Goal: Check status: Check status

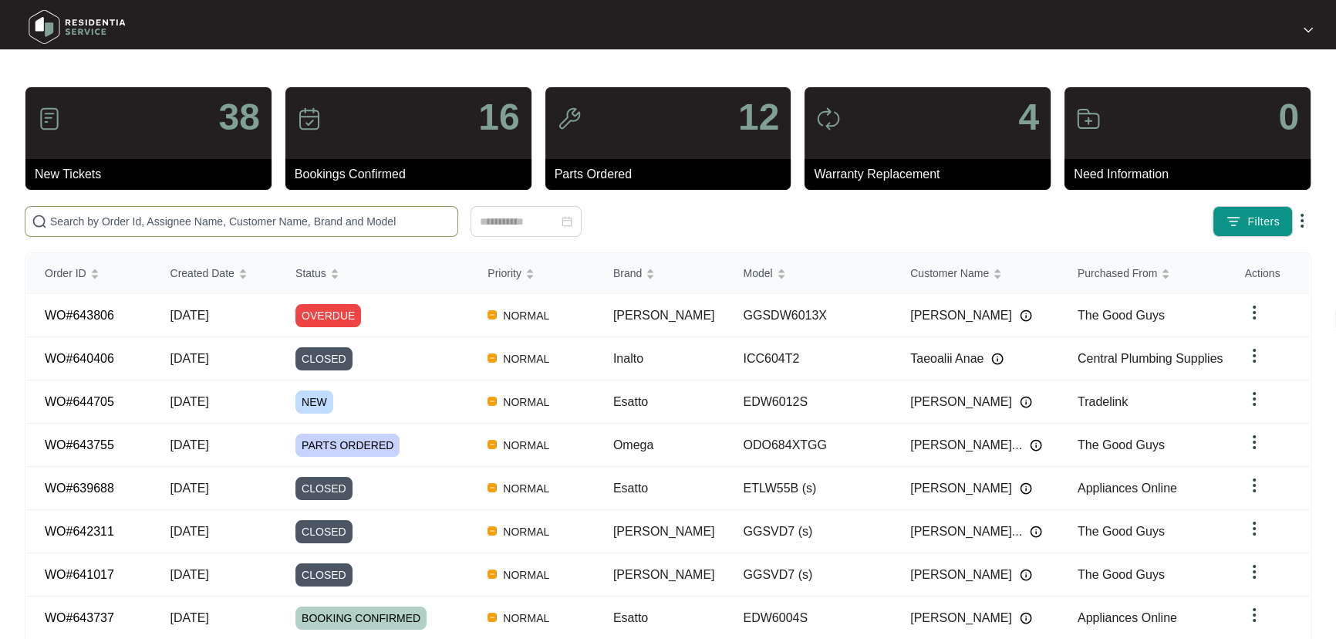
click at [177, 224] on input "text" at bounding box center [250, 221] width 401 height 17
paste input "644705"
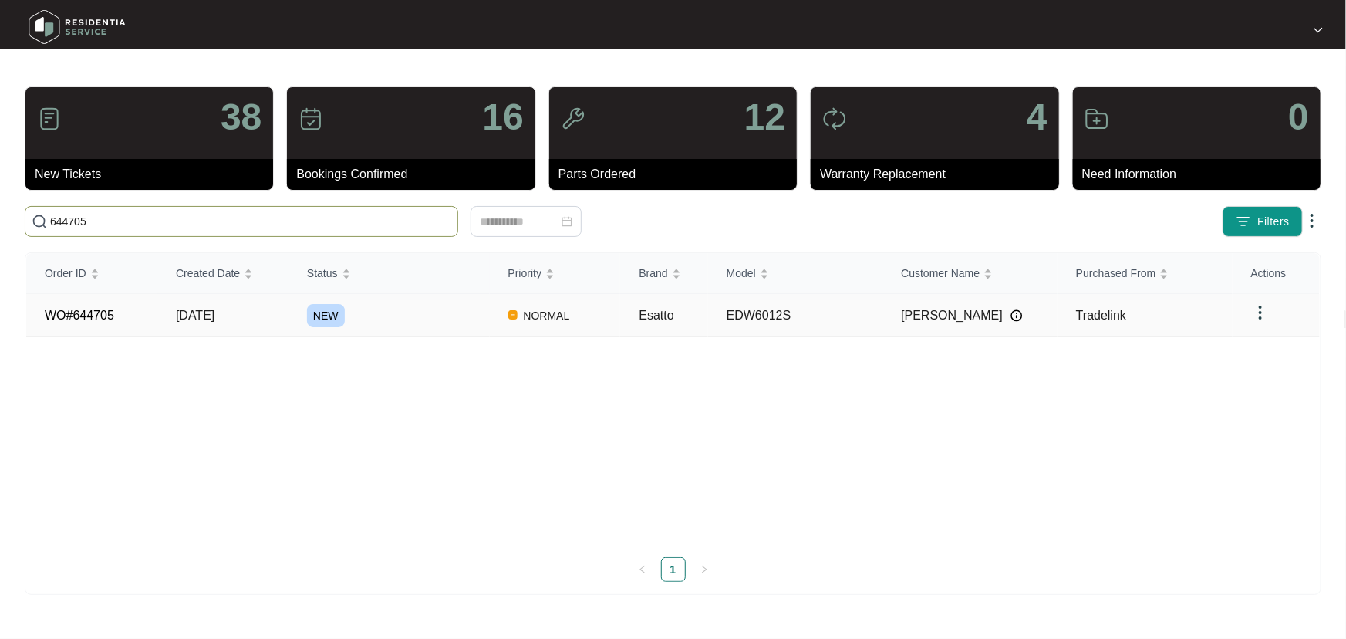
type input "644705"
click at [416, 305] on div "NEW" at bounding box center [398, 315] width 183 height 23
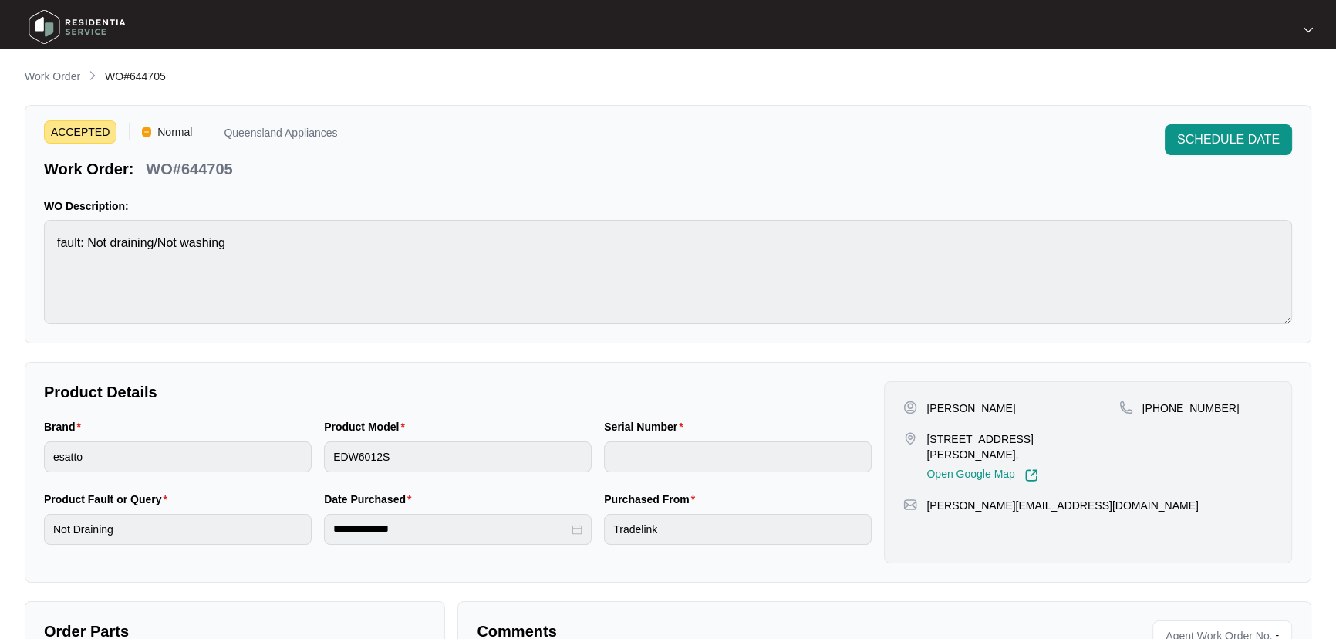
drag, startPoint x: 42, startPoint y: 74, endPoint x: 55, endPoint y: 73, distance: 12.4
click at [42, 74] on p "Work Order" at bounding box center [53, 76] width 56 height 15
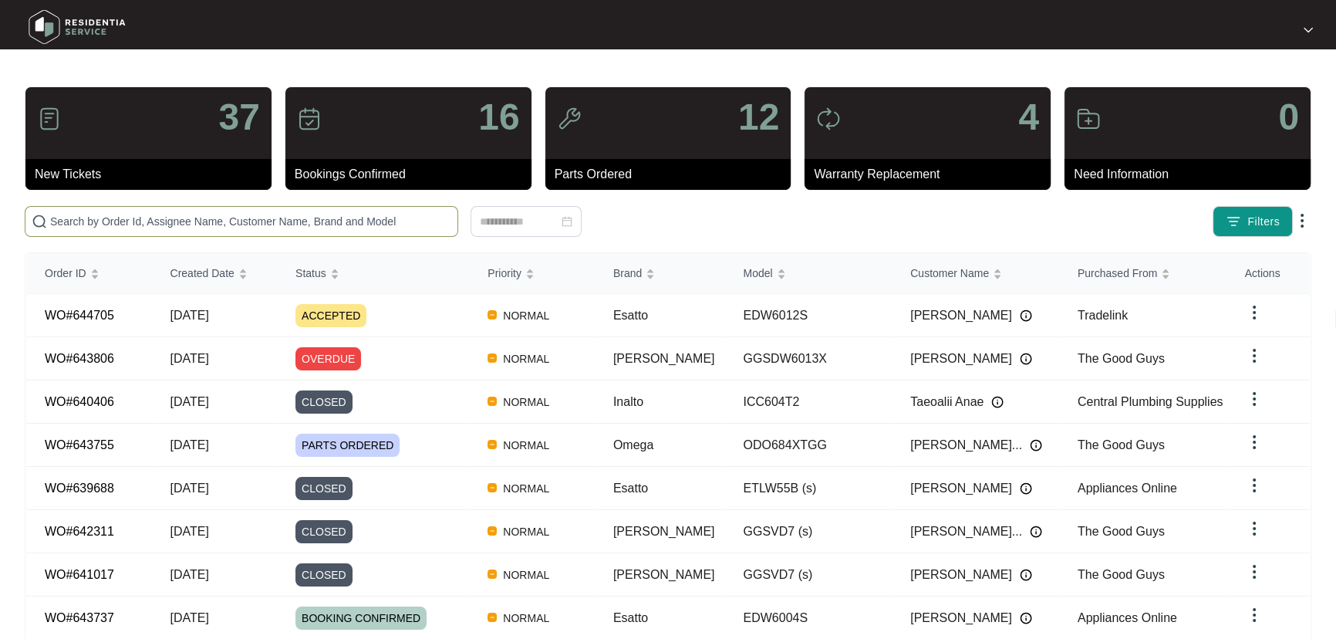
click at [259, 233] on span at bounding box center [241, 221] width 433 height 31
click at [265, 226] on input "text" at bounding box center [250, 221] width 401 height 17
paste input "644705"
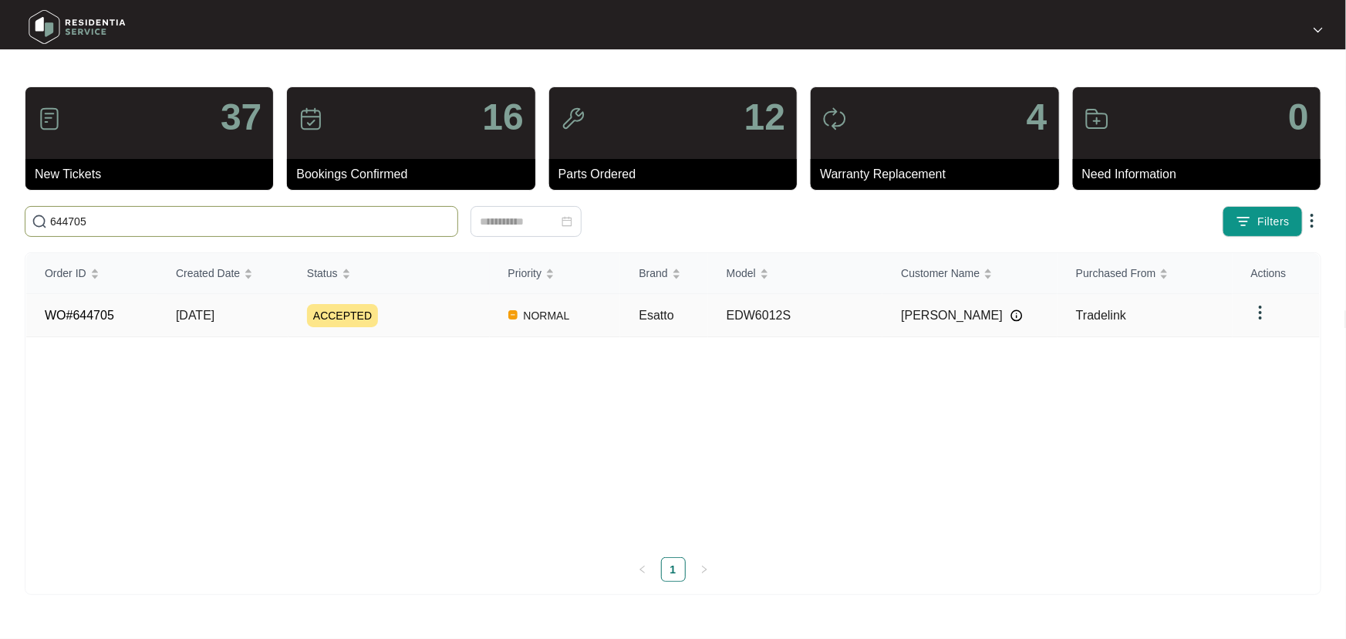
type input "644705"
click at [466, 305] on div "ACCEPTED" at bounding box center [398, 315] width 183 height 23
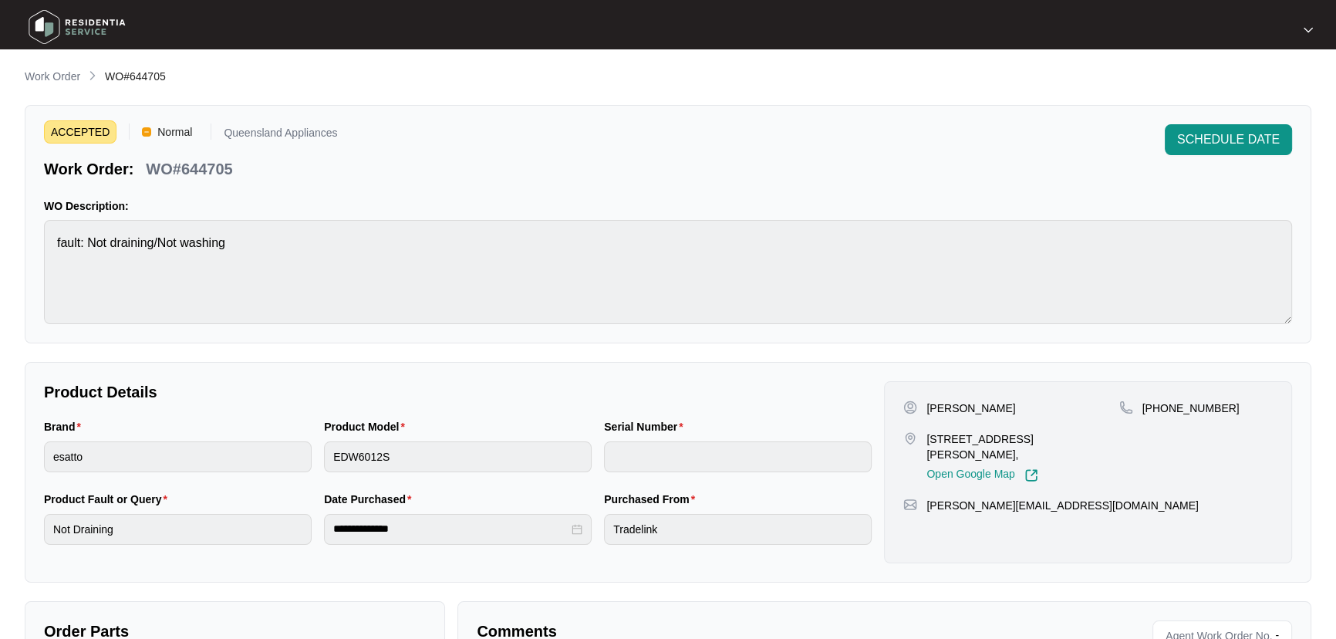
click at [211, 175] on p "WO#644705" at bounding box center [189, 169] width 86 height 22
copy p "644705"
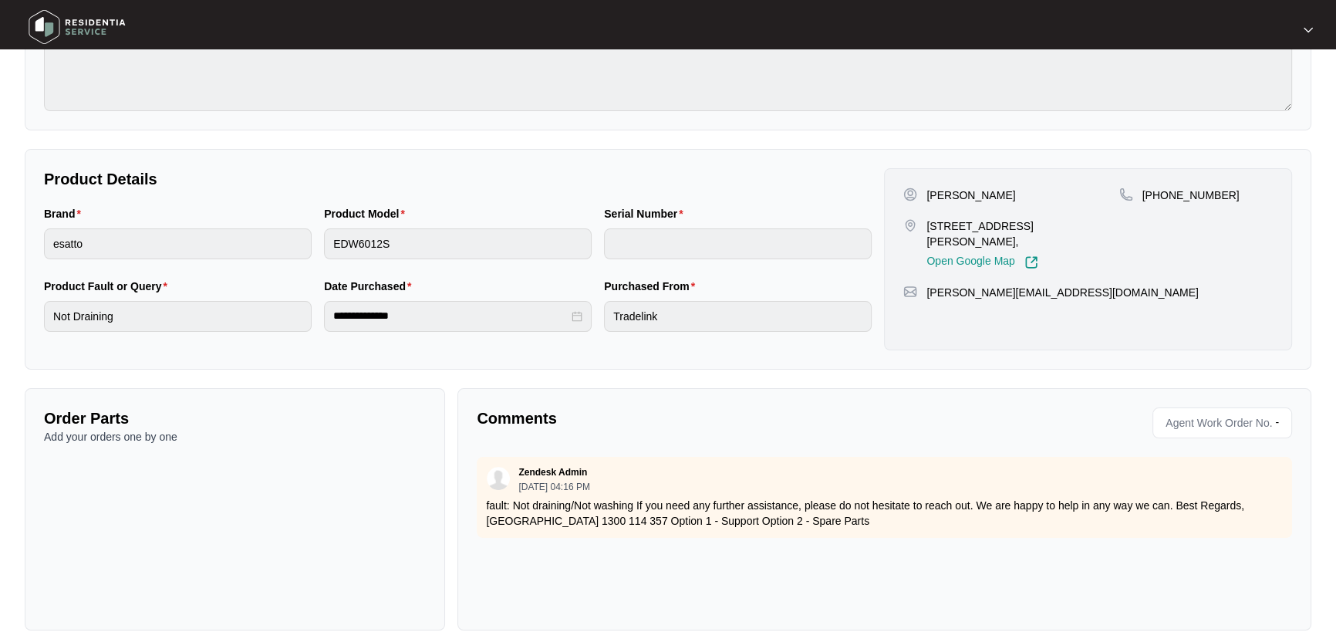
scroll to position [228, 0]
